Goal: Task Accomplishment & Management: Complete application form

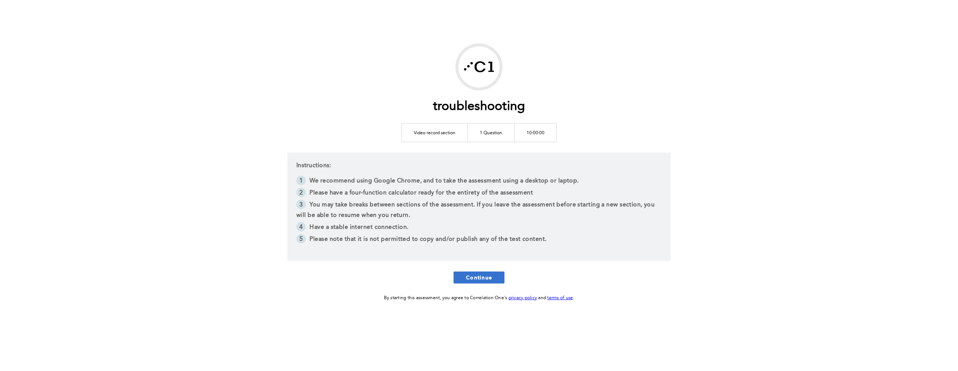
click at [498, 281] on button "Continue" at bounding box center [479, 278] width 51 height 12
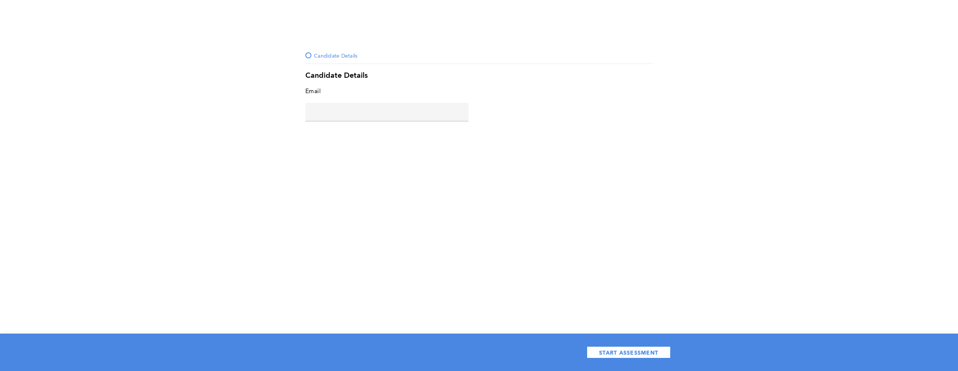
click at [360, 114] on input "text" at bounding box center [386, 112] width 163 height 18
type input "a@a.com"
click at [611, 350] on span "START ASSESSMENT" at bounding box center [628, 352] width 59 height 7
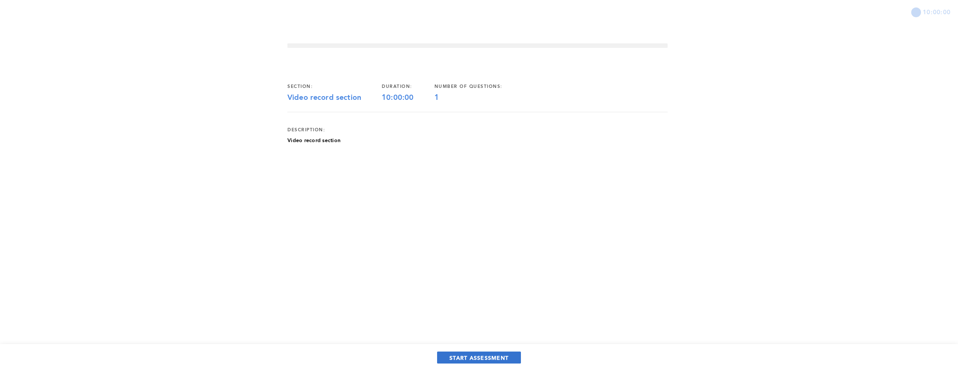
click at [490, 360] on span "START ASSESSMENT" at bounding box center [479, 358] width 59 height 7
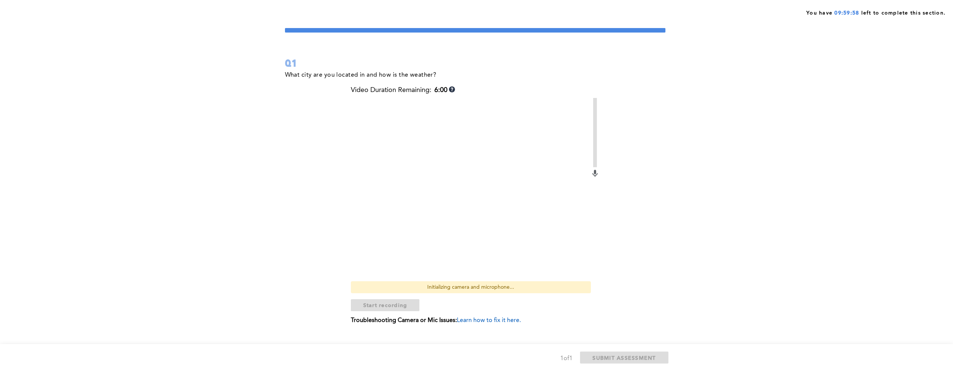
scroll to position [28, 0]
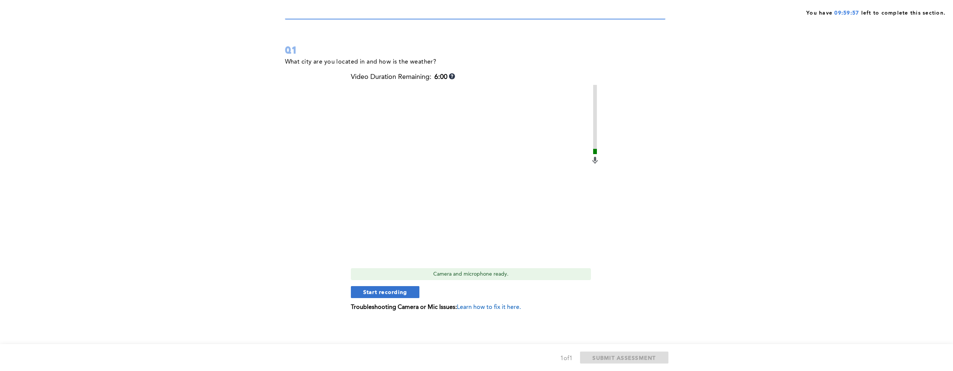
click at [398, 292] on span "Start recording" at bounding box center [385, 292] width 44 height 7
click at [389, 293] on span "Stop recording" at bounding box center [385, 292] width 44 height 7
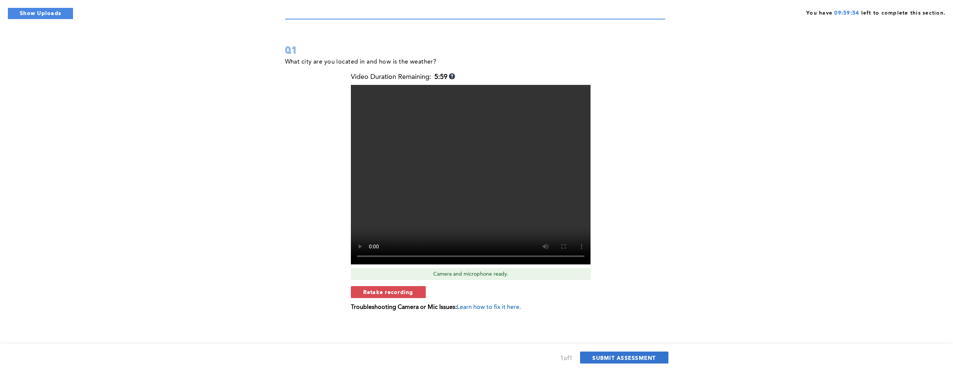
click at [642, 360] on span "SUBMIT ASSESSMENT" at bounding box center [623, 358] width 63 height 7
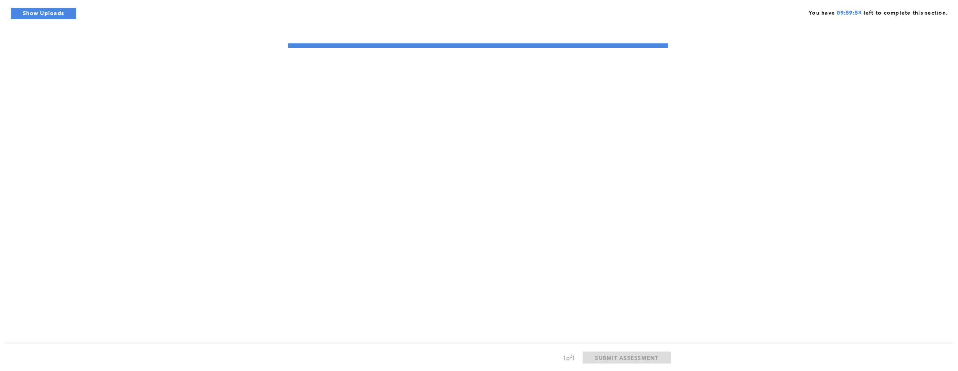
scroll to position [0, 0]
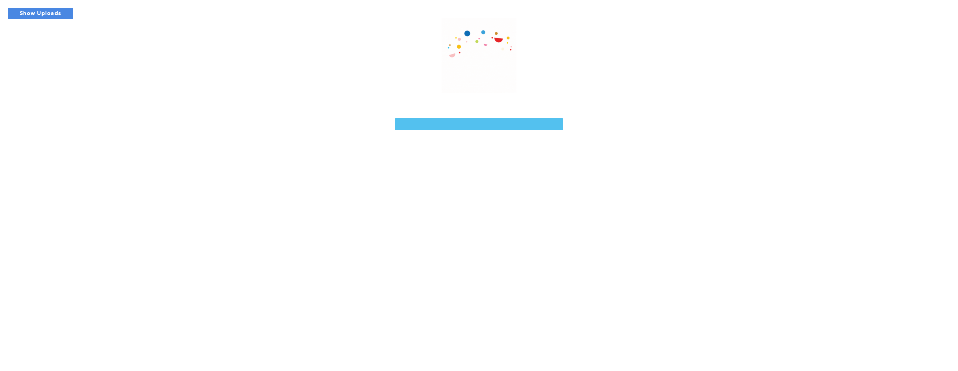
click at [472, 126] on link at bounding box center [479, 124] width 168 height 12
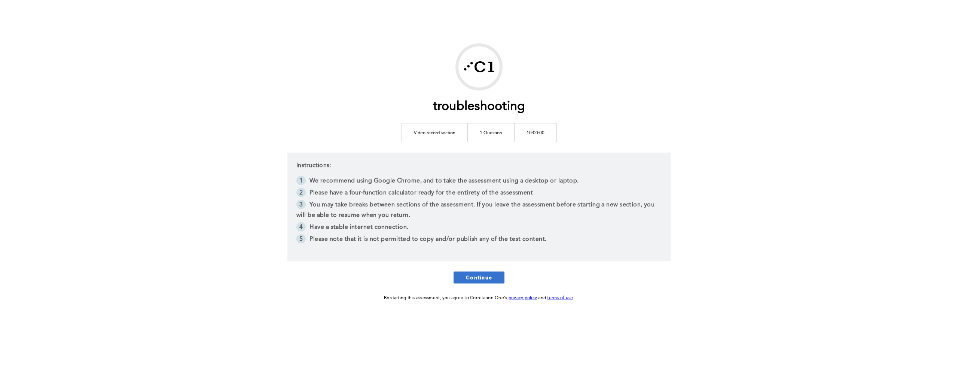
click at [492, 277] on button "Continue" at bounding box center [479, 278] width 51 height 12
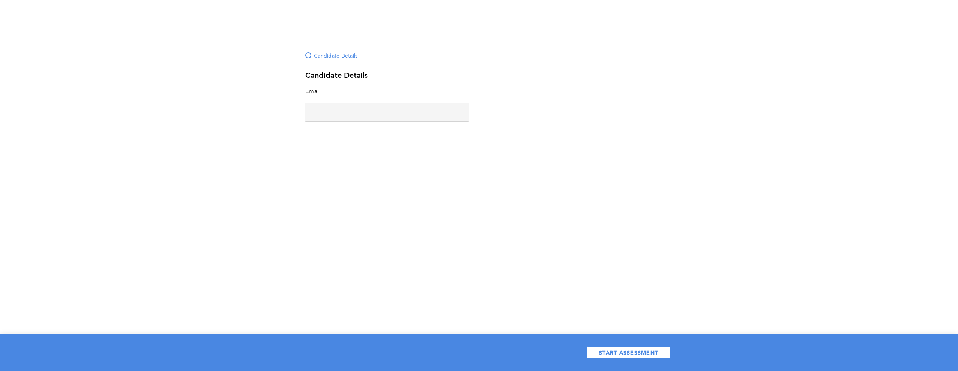
click at [379, 112] on input "text" at bounding box center [386, 112] width 163 height 18
type input "g@[DOMAIN_NAME]"
click at [626, 355] on span "START ASSESSMENT" at bounding box center [628, 352] width 59 height 7
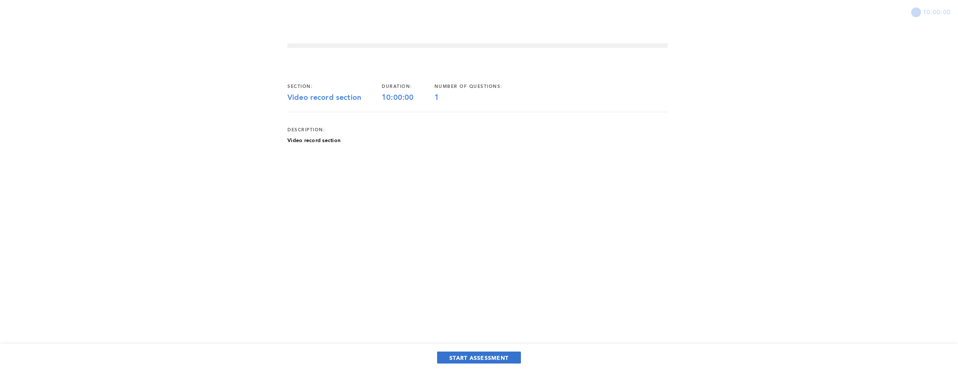
click at [476, 362] on button "START ASSESSMENT" at bounding box center [479, 358] width 84 height 12
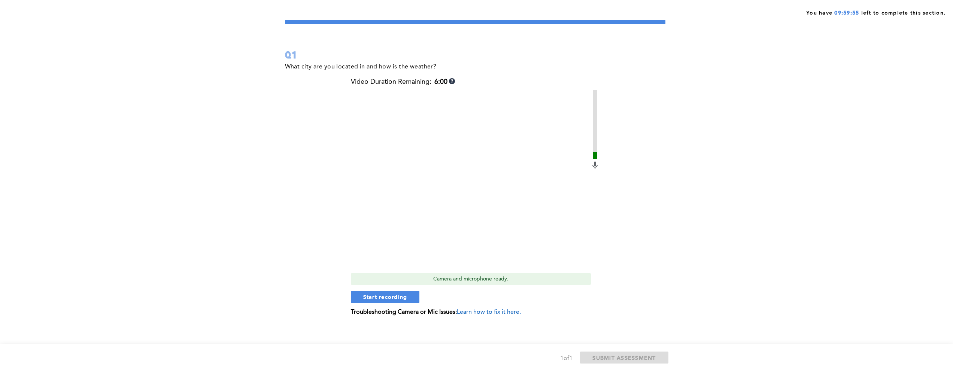
scroll to position [28, 0]
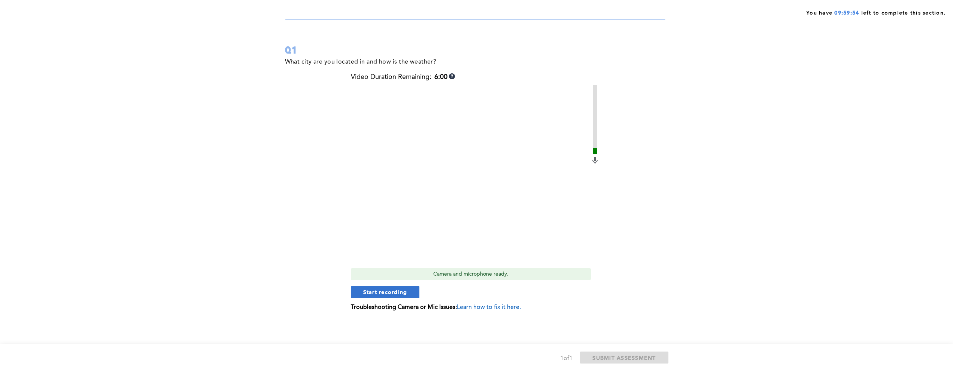
click at [384, 293] on span "Start recording" at bounding box center [385, 292] width 44 height 7
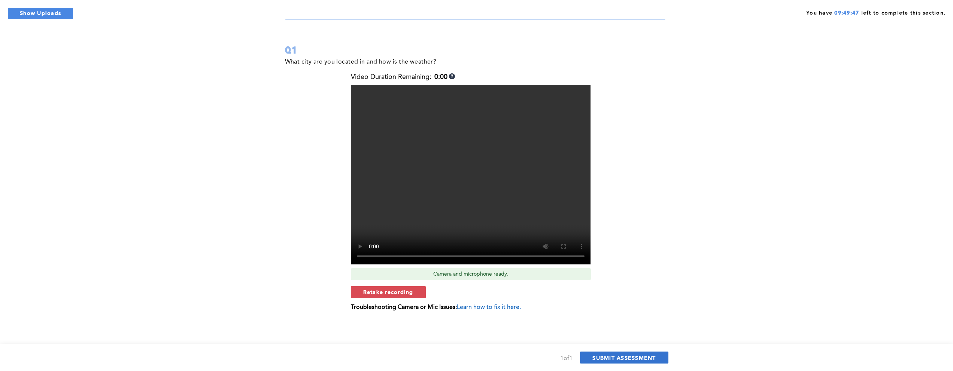
click at [634, 357] on span "SUBMIT ASSESSMENT" at bounding box center [623, 358] width 63 height 7
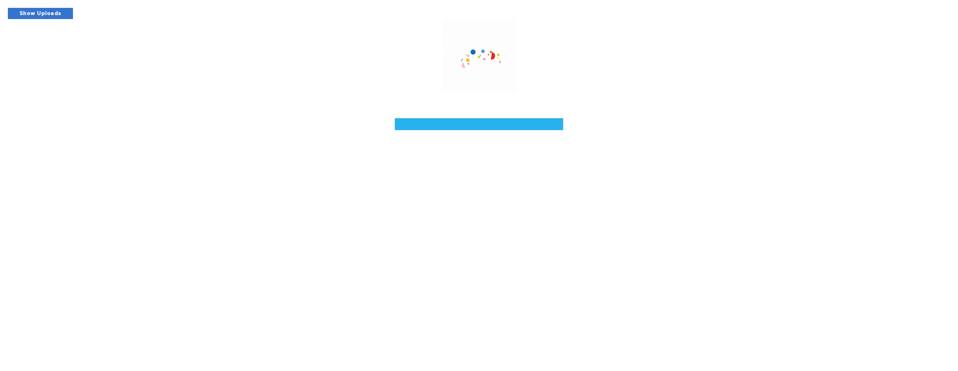
click at [60, 16] on button "Show Uploads" at bounding box center [40, 13] width 66 height 12
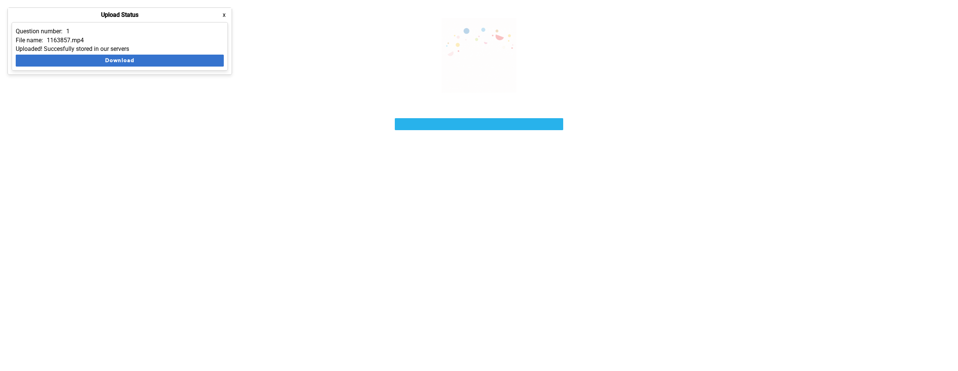
click at [105, 64] on button "Download" at bounding box center [120, 61] width 208 height 12
